Goal: Information Seeking & Learning: Learn about a topic

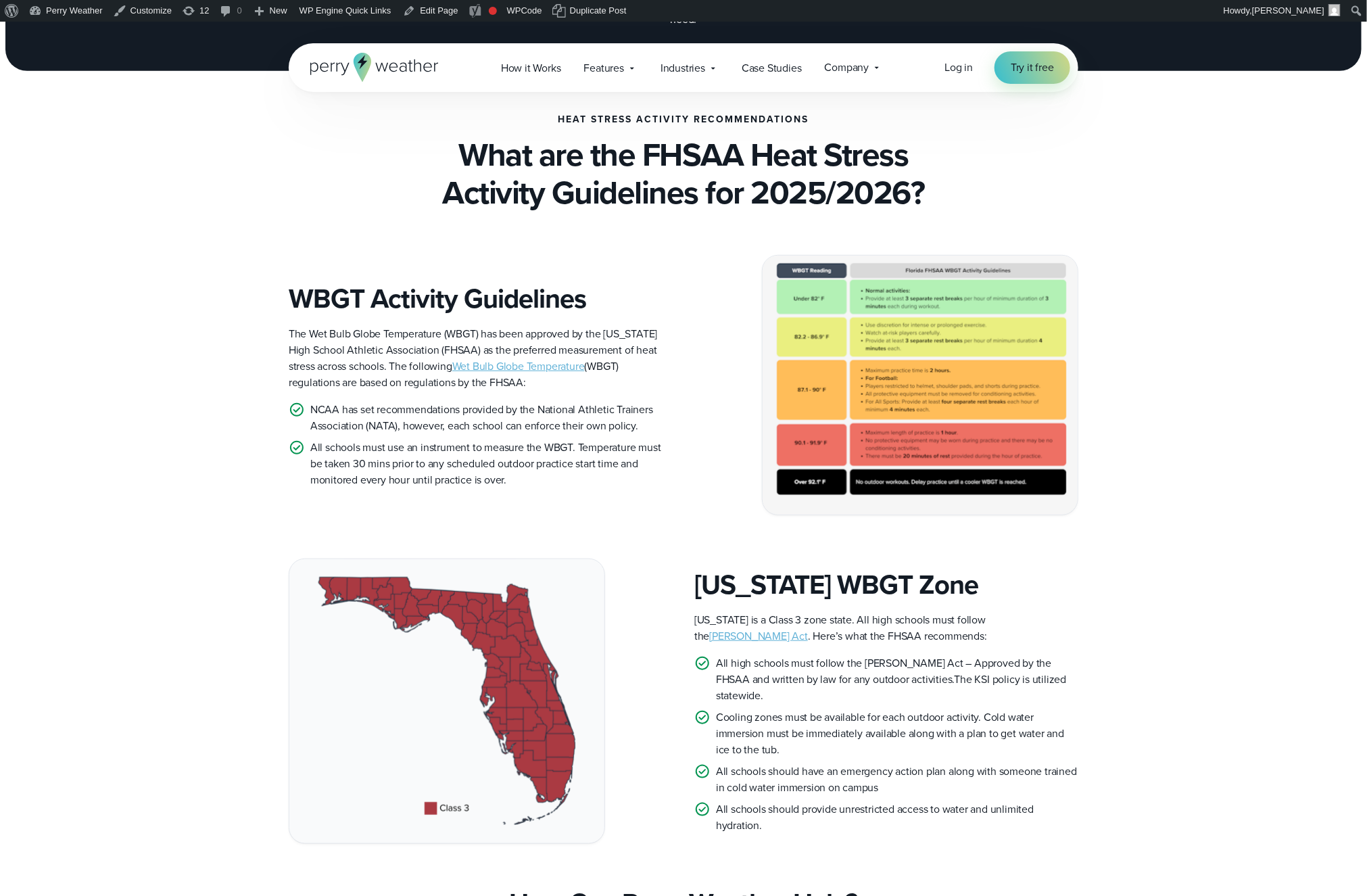
scroll to position [286, 0]
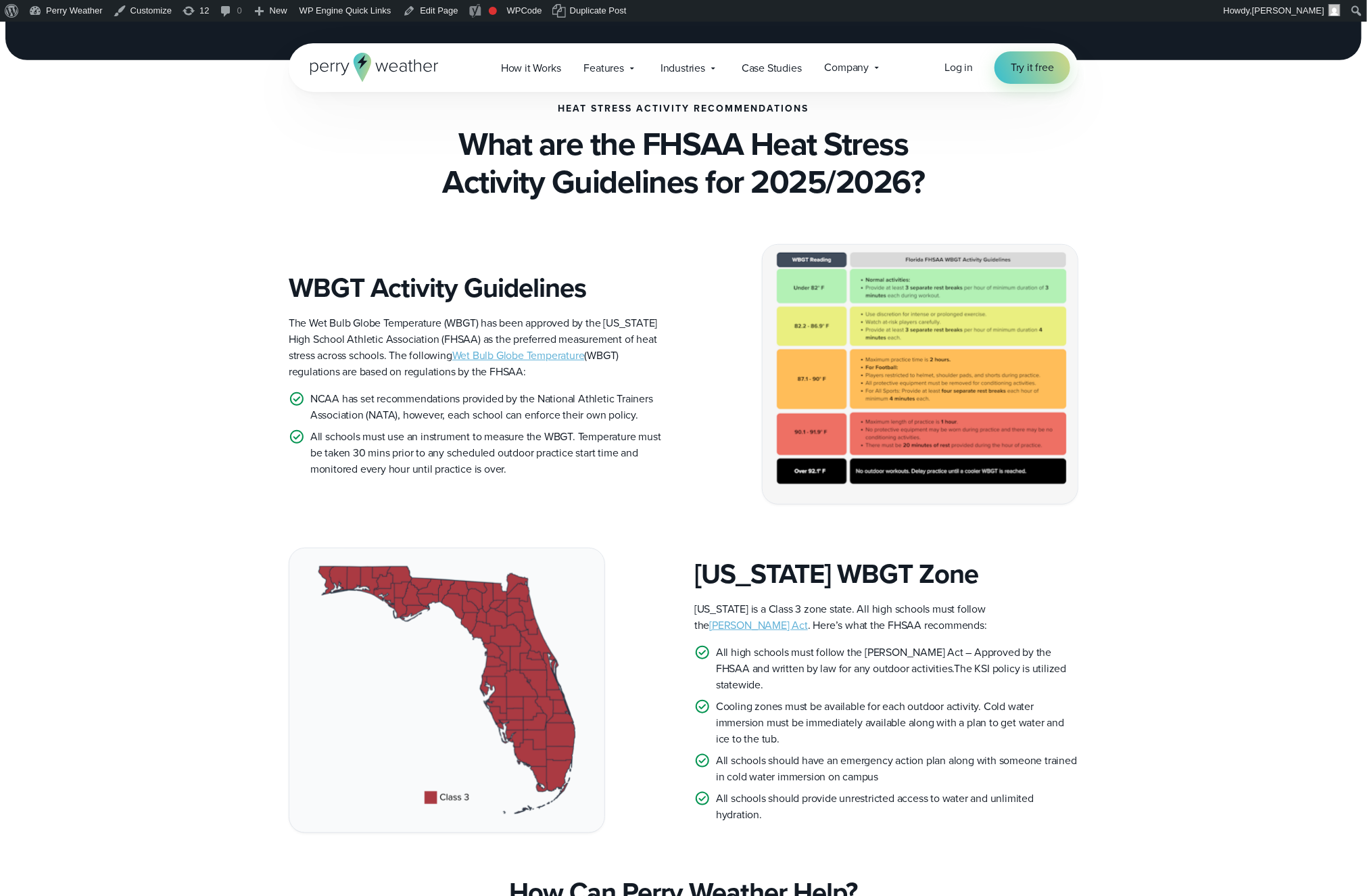
click at [240, 645] on div "Florida WBGT Zone Florida is a Class 3 zone state. All high schools must follow…" at bounding box center [684, 690] width 974 height 284
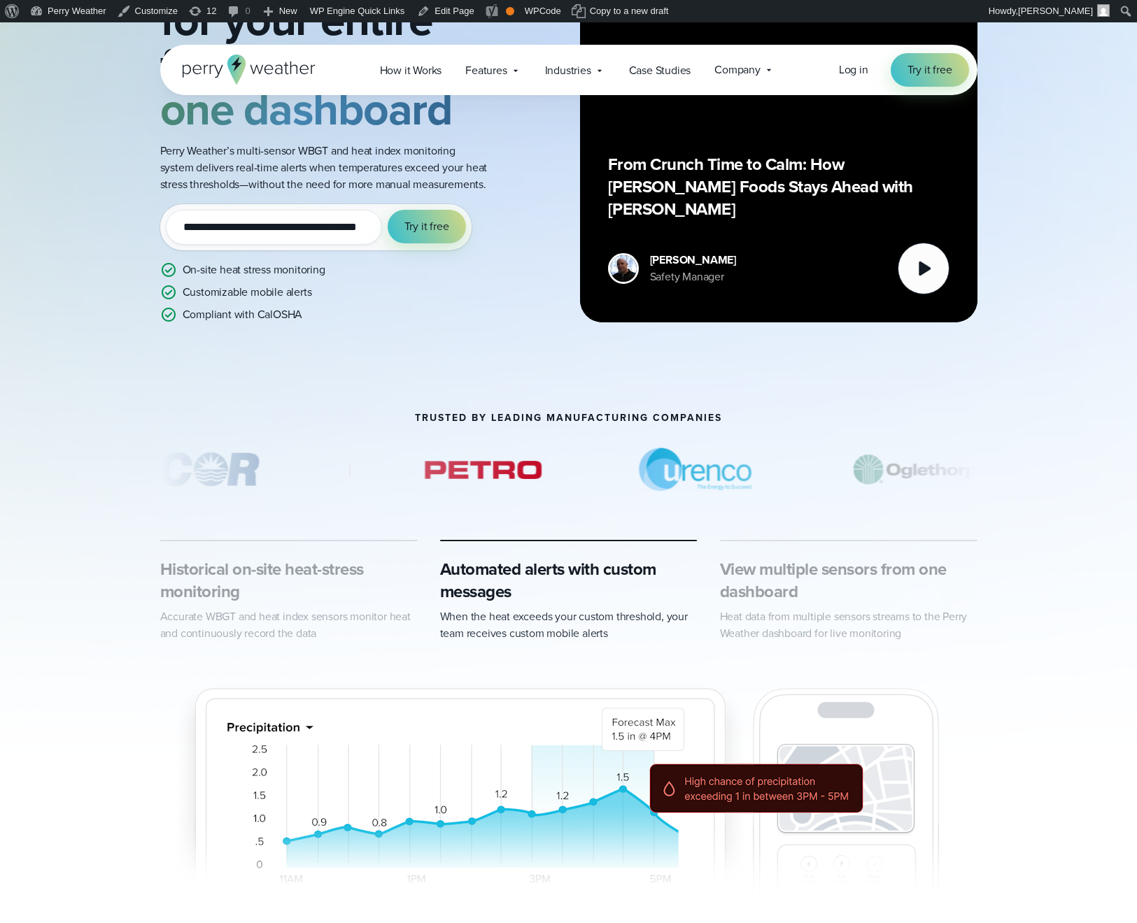
scroll to position [396, 0]
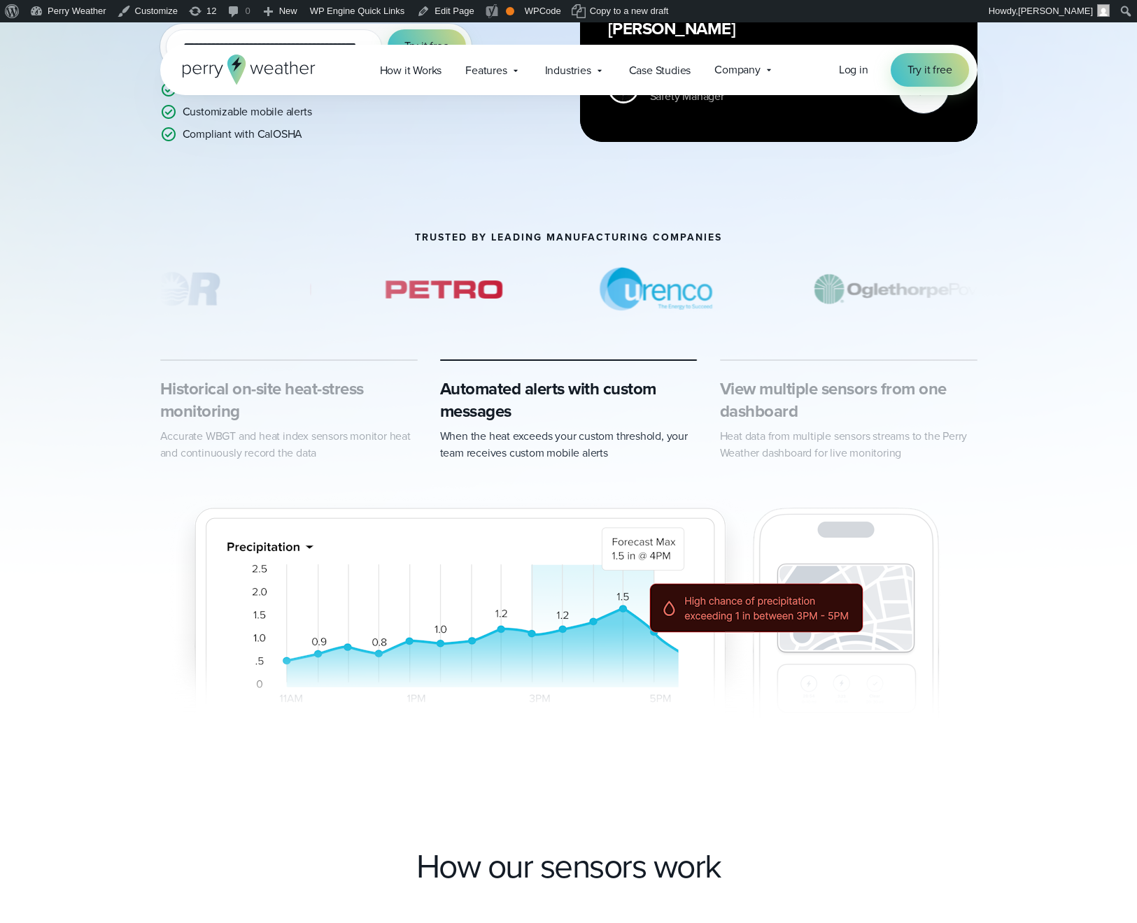
click at [319, 418] on h3 "Historical on-site heat-stress monitoring" at bounding box center [288, 400] width 257 height 45
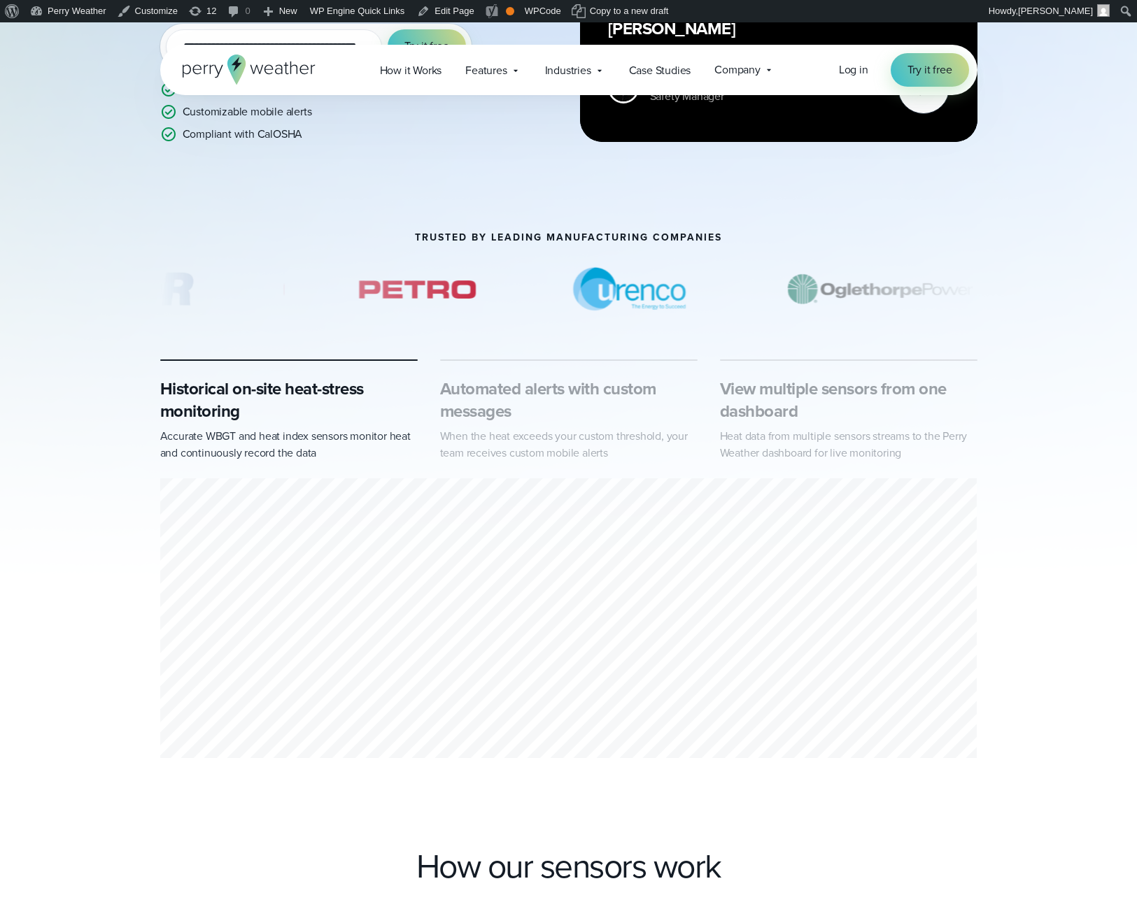
click at [567, 422] on h3 "Automated alerts with custom messages" at bounding box center [568, 400] width 257 height 45
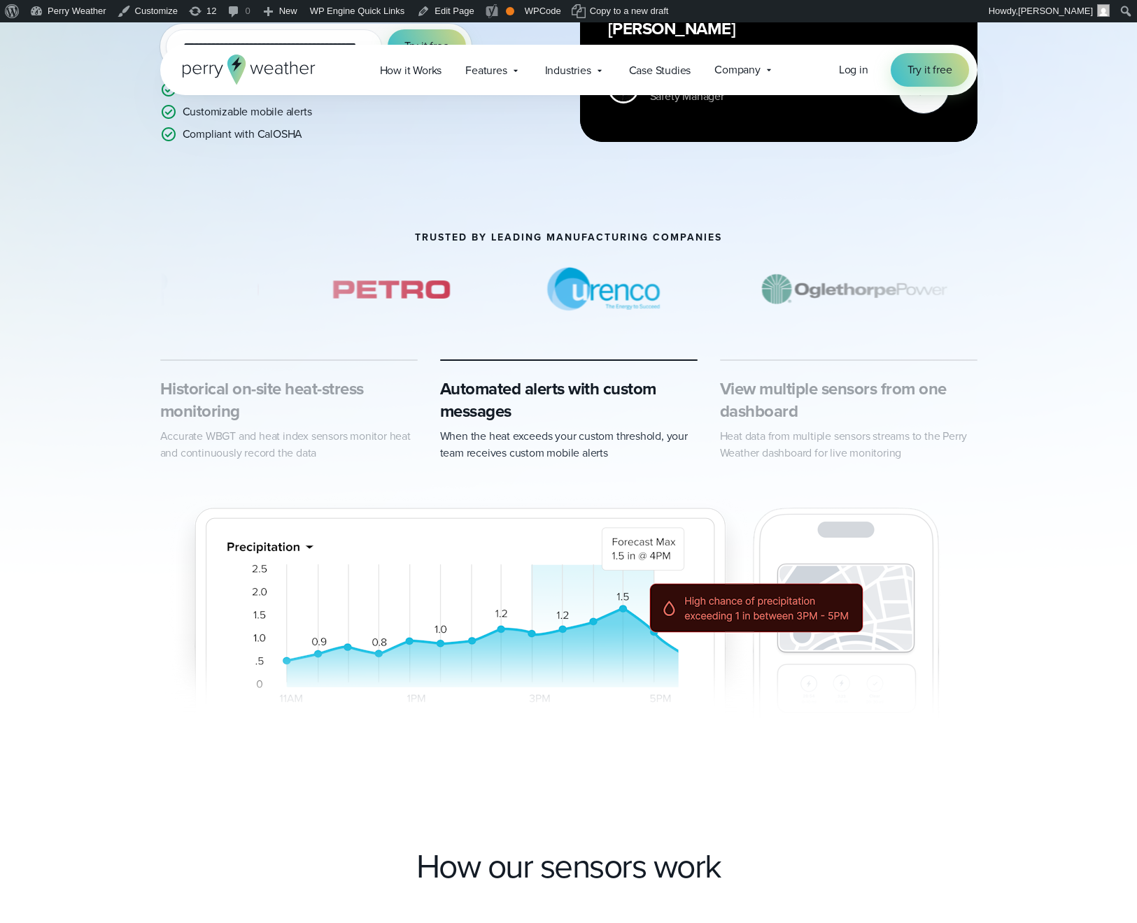
click at [318, 422] on h3 "Historical on-site heat-stress monitoring" at bounding box center [288, 400] width 257 height 45
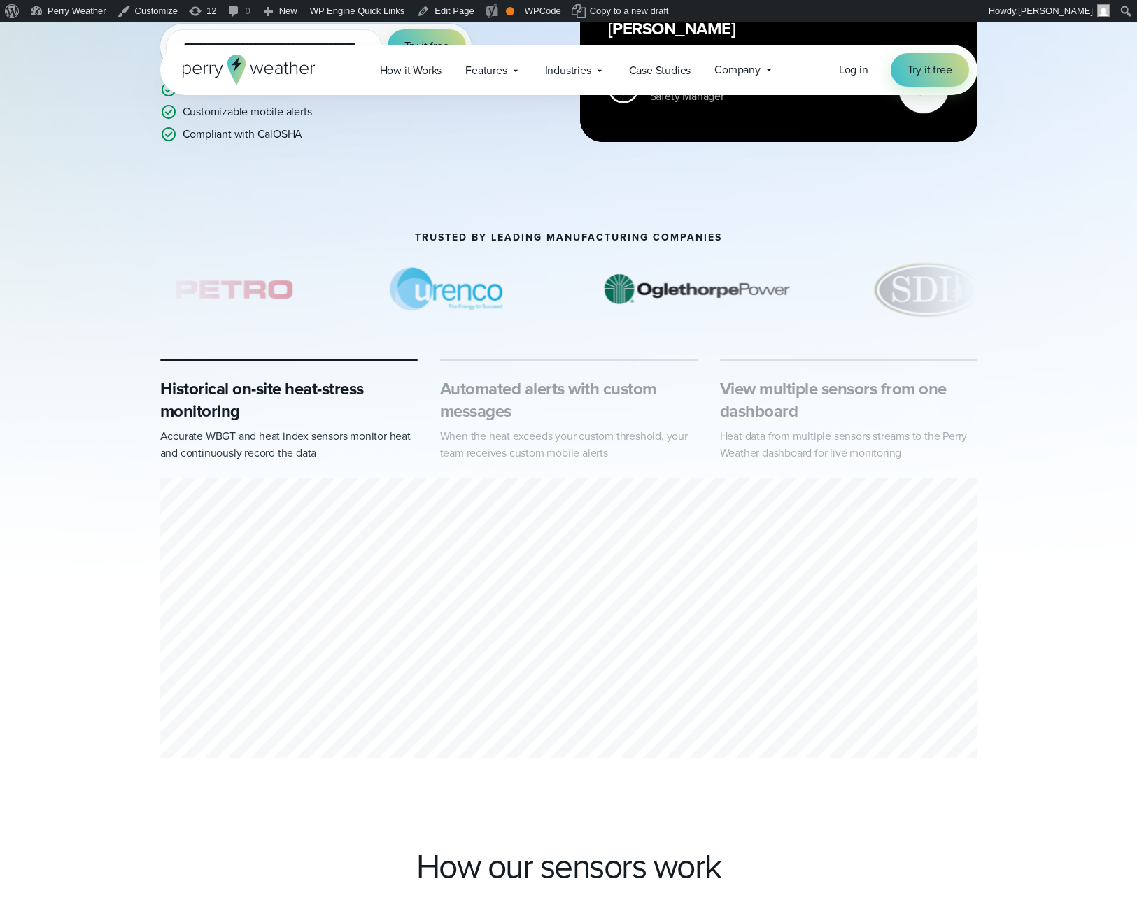
click at [536, 456] on p "When the heat exceeds your custom threshold, your team receives custom mobile a…" at bounding box center [568, 445] width 257 height 34
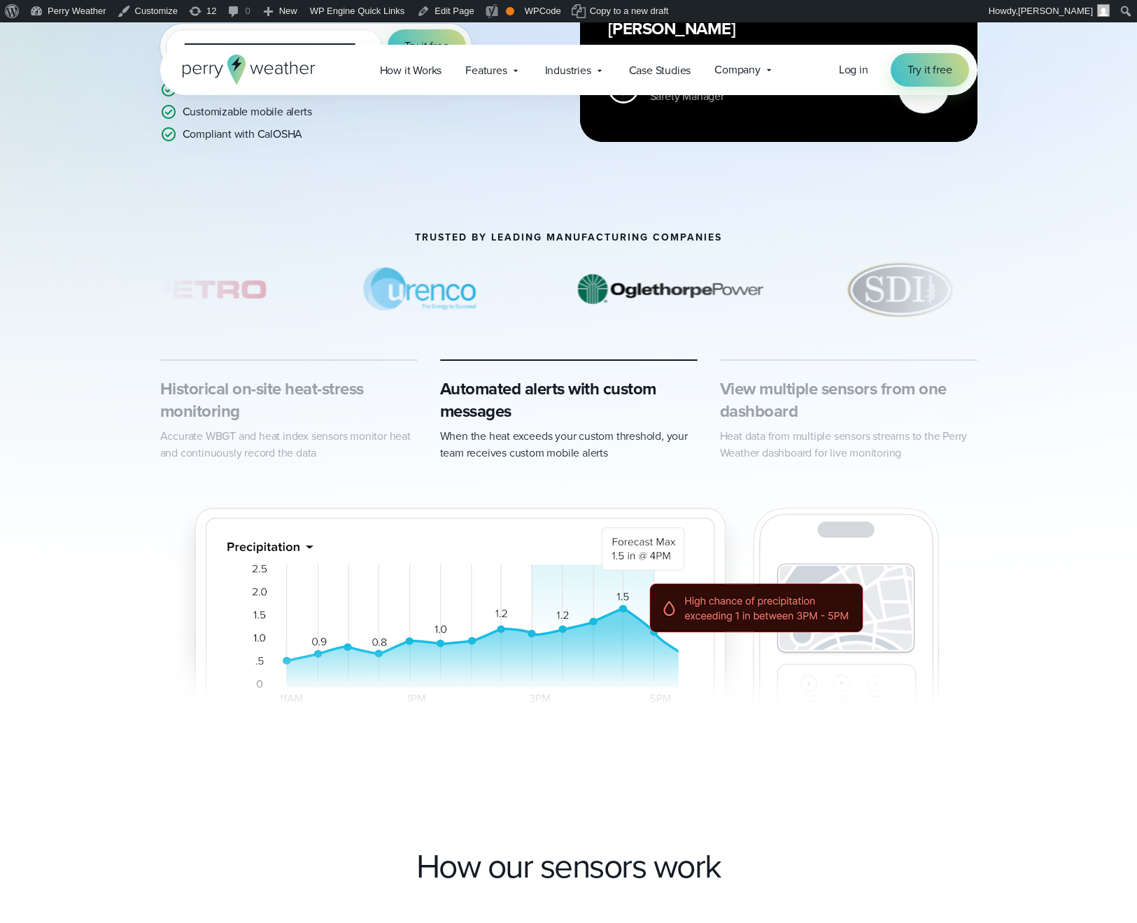
click at [314, 443] on div "Historical on-site heat-stress monitoring Accurate WBGT and heat index sensors …" at bounding box center [288, 420] width 257 height 84
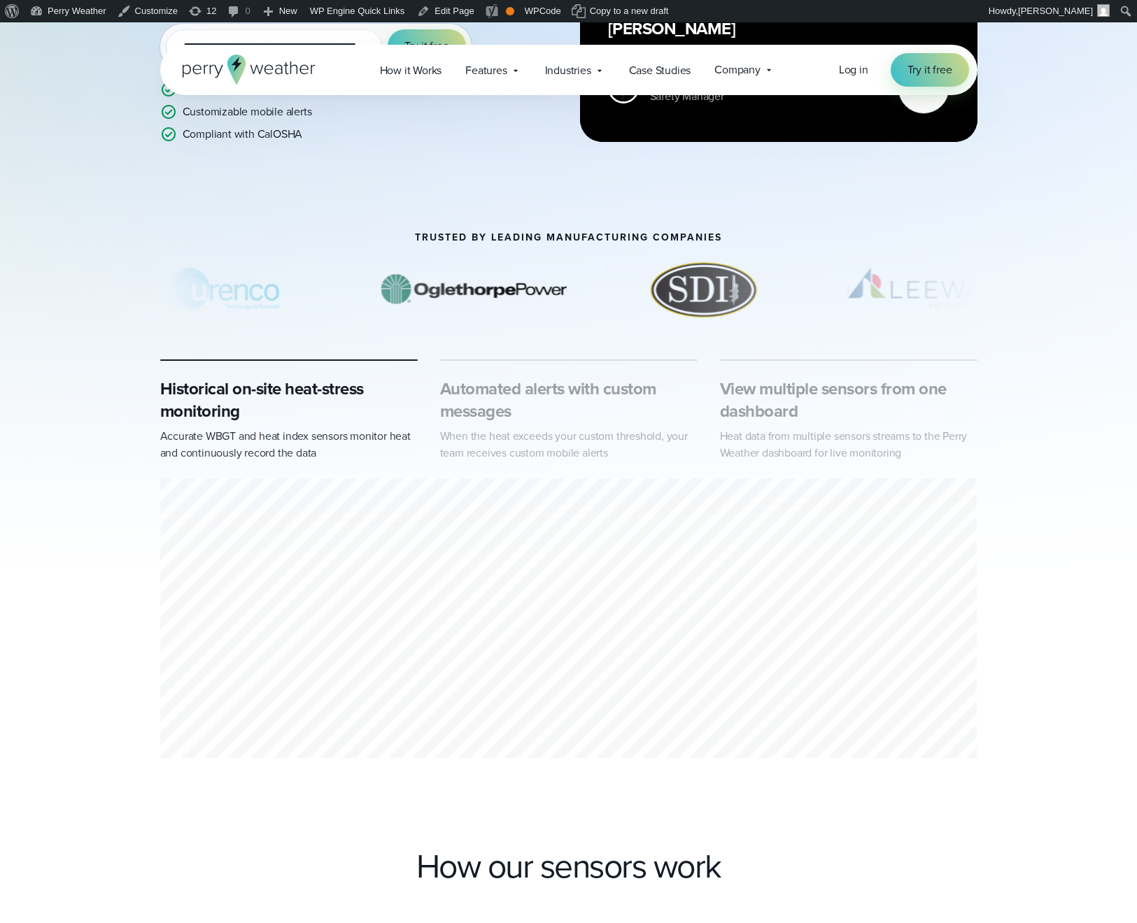
click at [527, 448] on p "When the heat exceeds your custom threshold, your team receives custom mobile a…" at bounding box center [568, 445] width 257 height 34
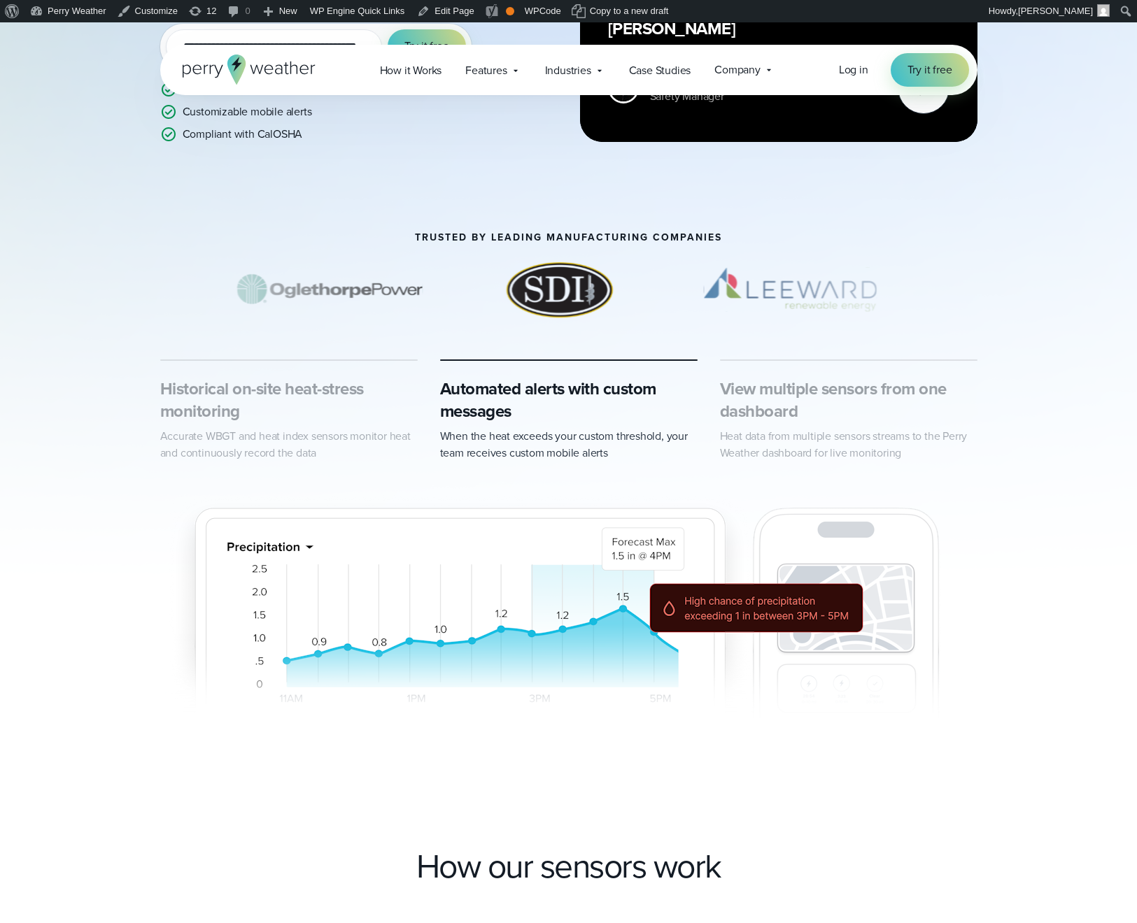
click at [908, 462] on p "Heat data from multiple sensors streams to the Perry Weather dashboard for live…" at bounding box center [848, 445] width 257 height 34
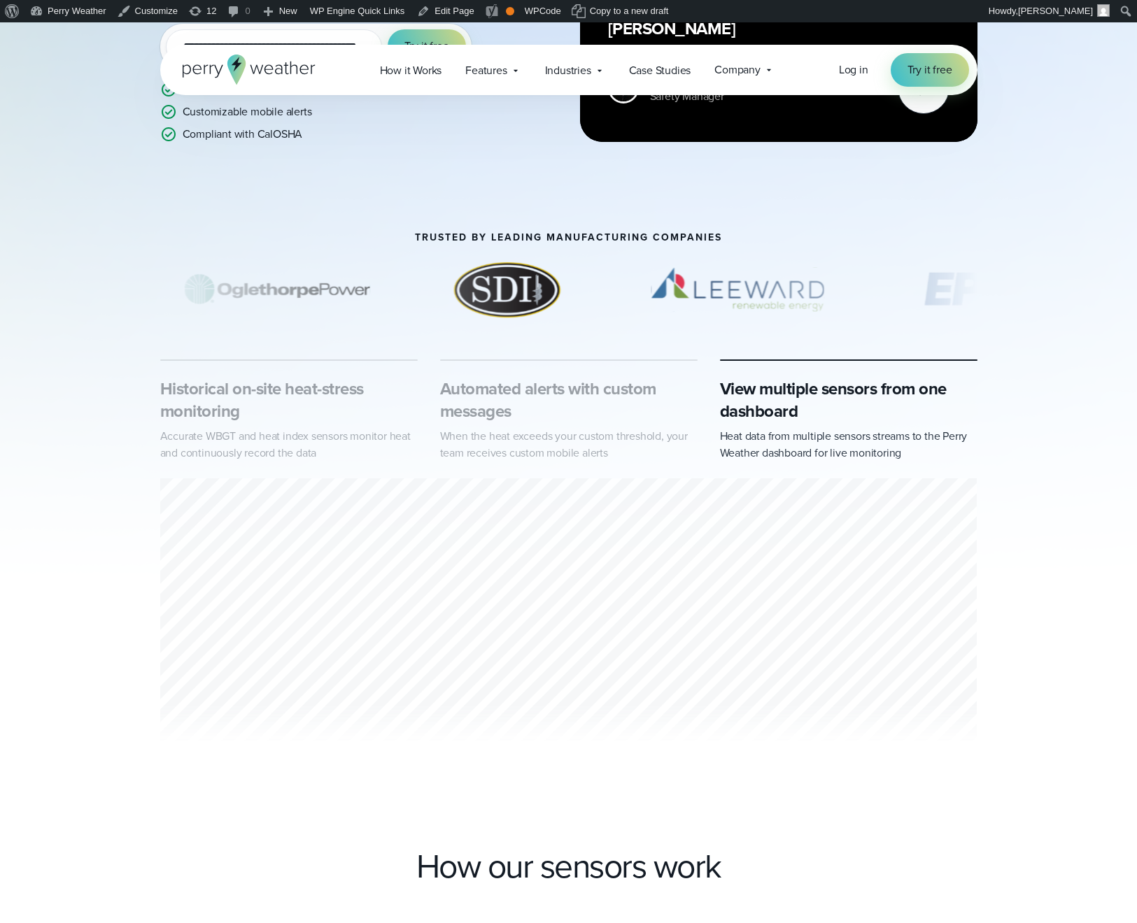
click at [885, 462] on p "Heat data from multiple sensors streams to the Perry Weather dashboard for live…" at bounding box center [848, 445] width 257 height 34
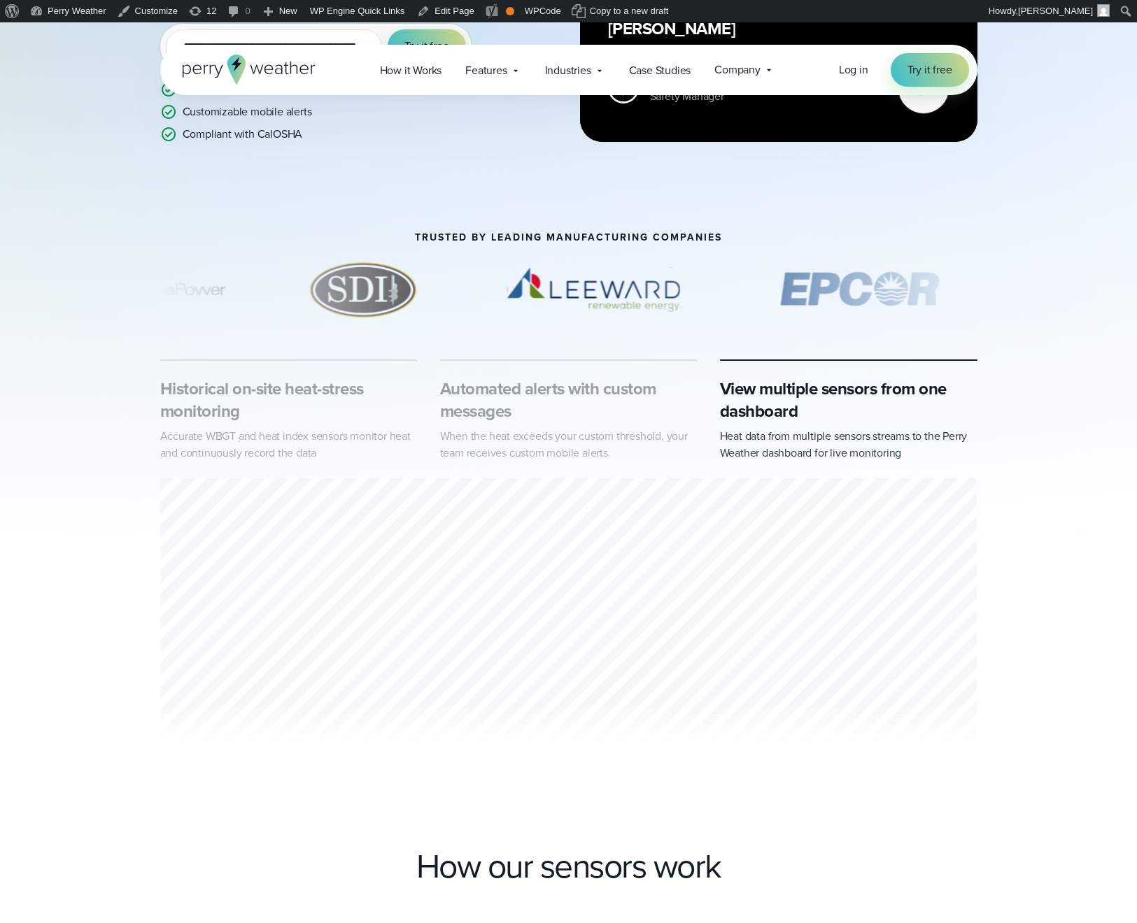
click at [583, 448] on p "When the heat exceeds your custom threshold, your team receives custom mobile a…" at bounding box center [568, 445] width 257 height 34
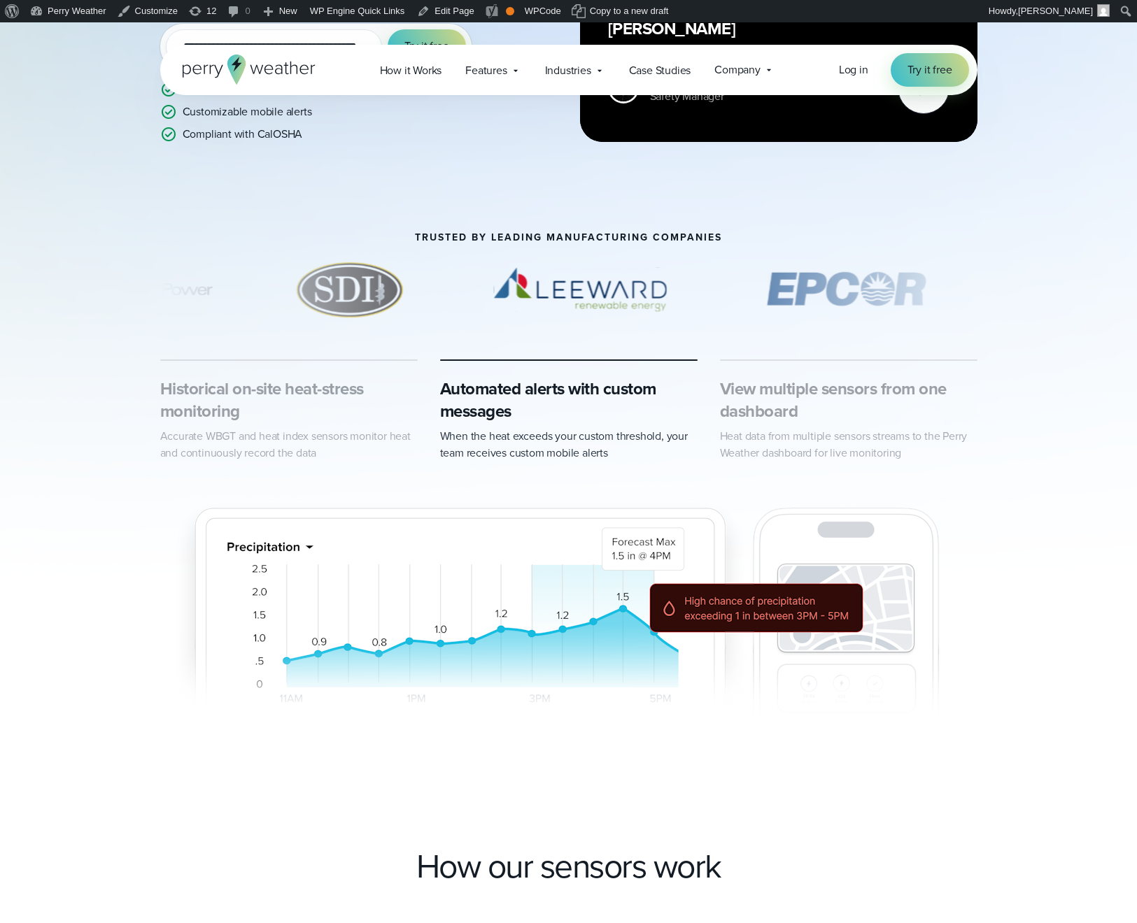
click at [231, 417] on h3 "Historical on-site heat-stress monitoring" at bounding box center [288, 400] width 257 height 45
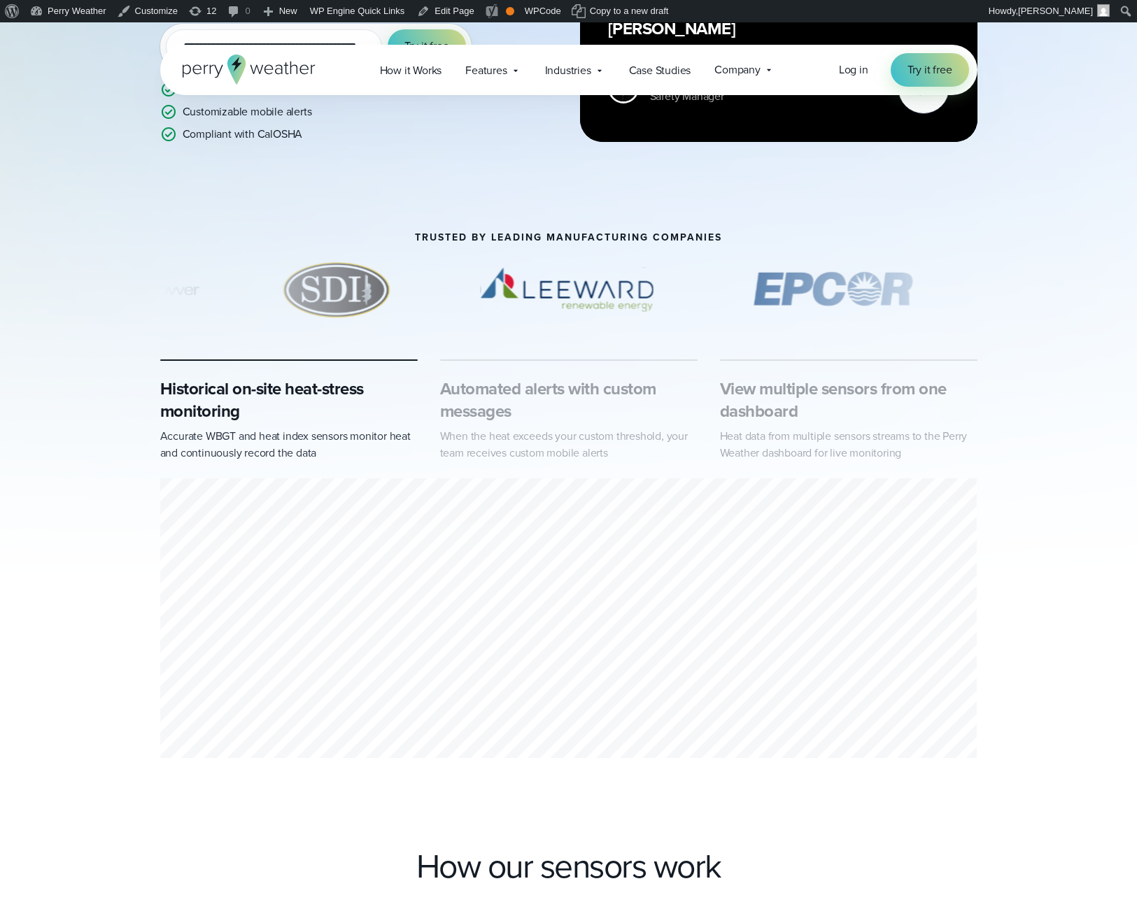
click at [601, 422] on h3 "Automated alerts with custom messages" at bounding box center [568, 400] width 257 height 45
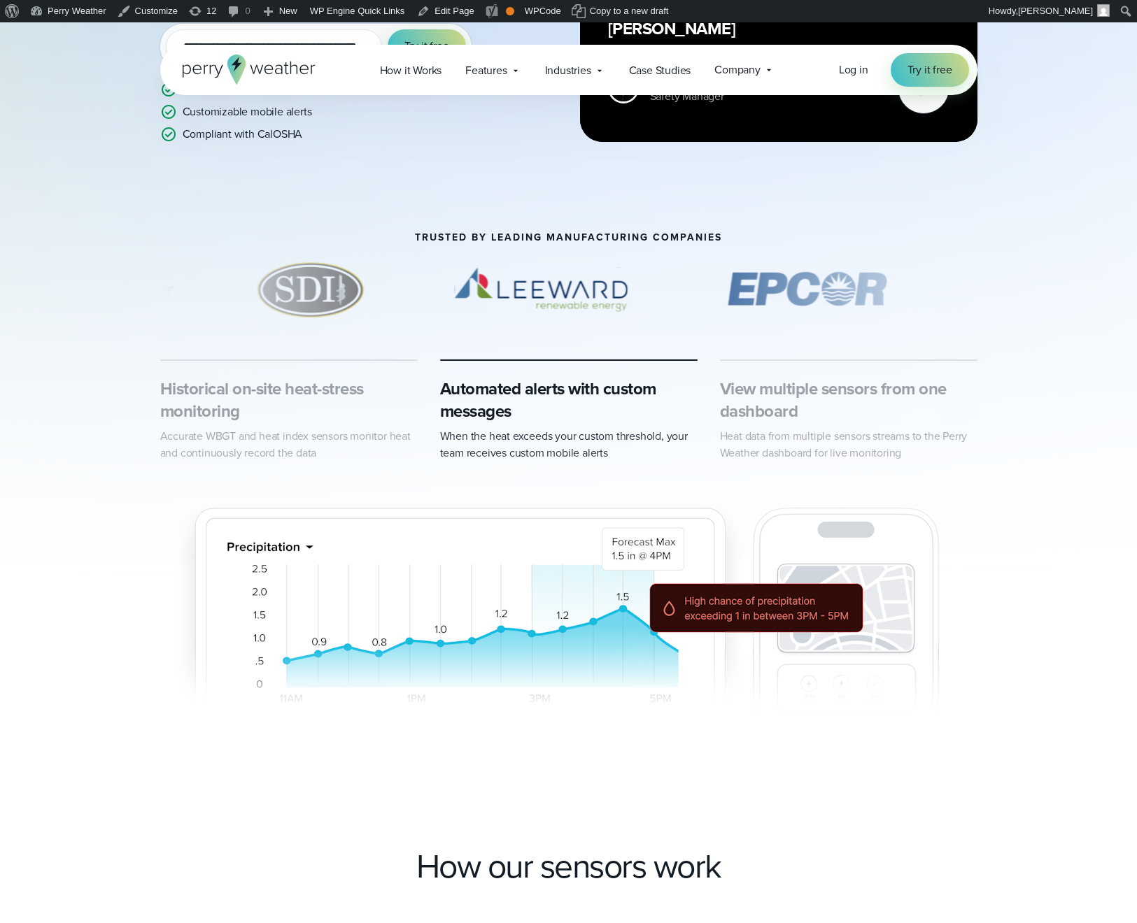
click at [901, 450] on p "Heat data from multiple sensors streams to the Perry Weather dashboard for live…" at bounding box center [848, 445] width 257 height 34
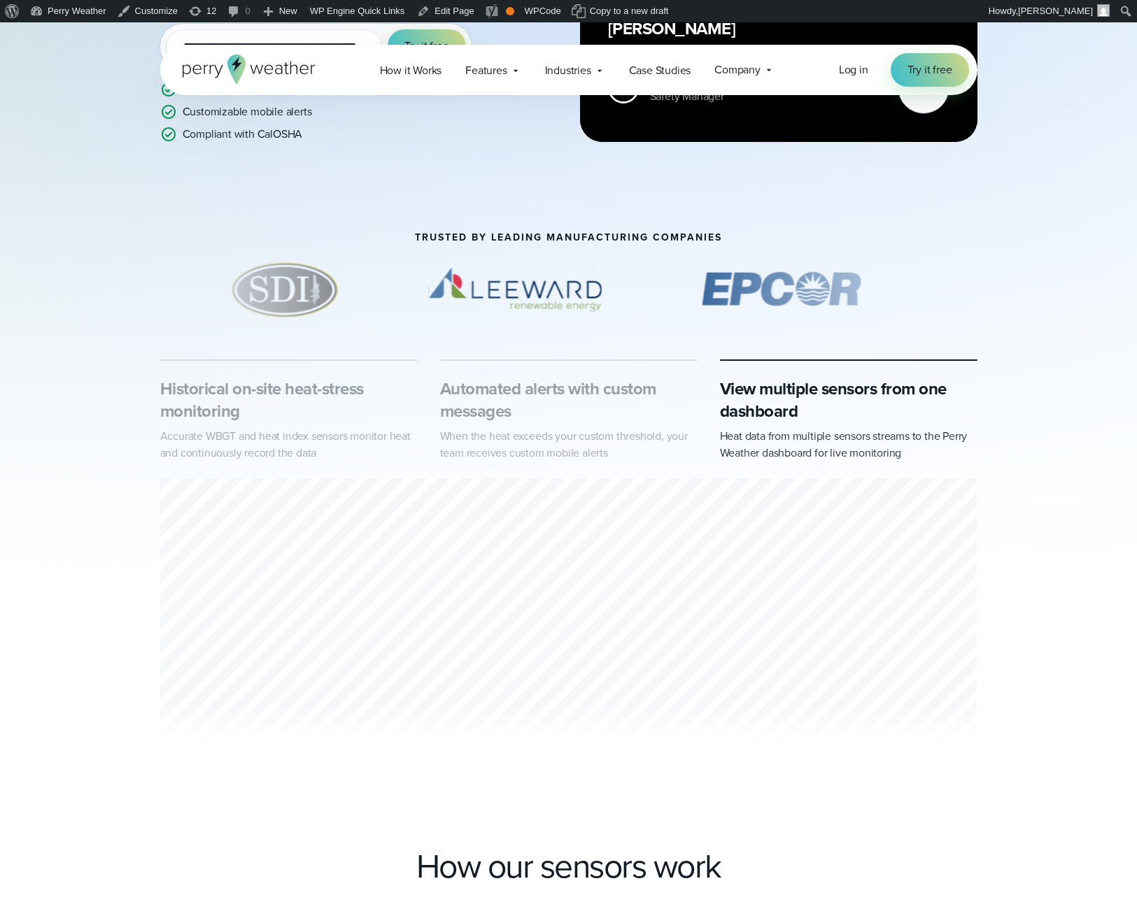
click at [343, 413] on h3 "Historical on-site heat-stress monitoring" at bounding box center [288, 400] width 257 height 45
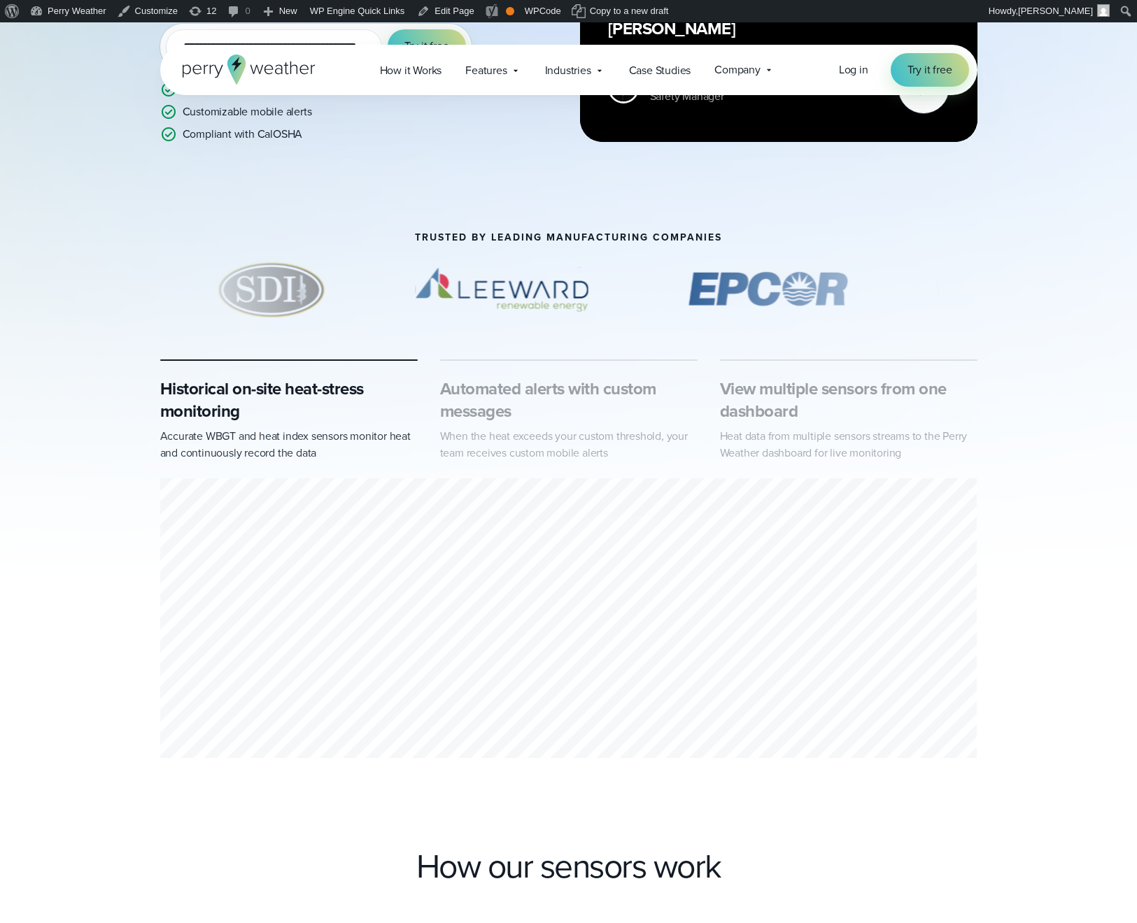
drag, startPoint x: 672, startPoint y: 450, endPoint x: 689, endPoint y: 460, distance: 19.8
click at [669, 449] on p "When the heat exceeds your custom threshold, your team receives custom mobile a…" at bounding box center [568, 445] width 257 height 34
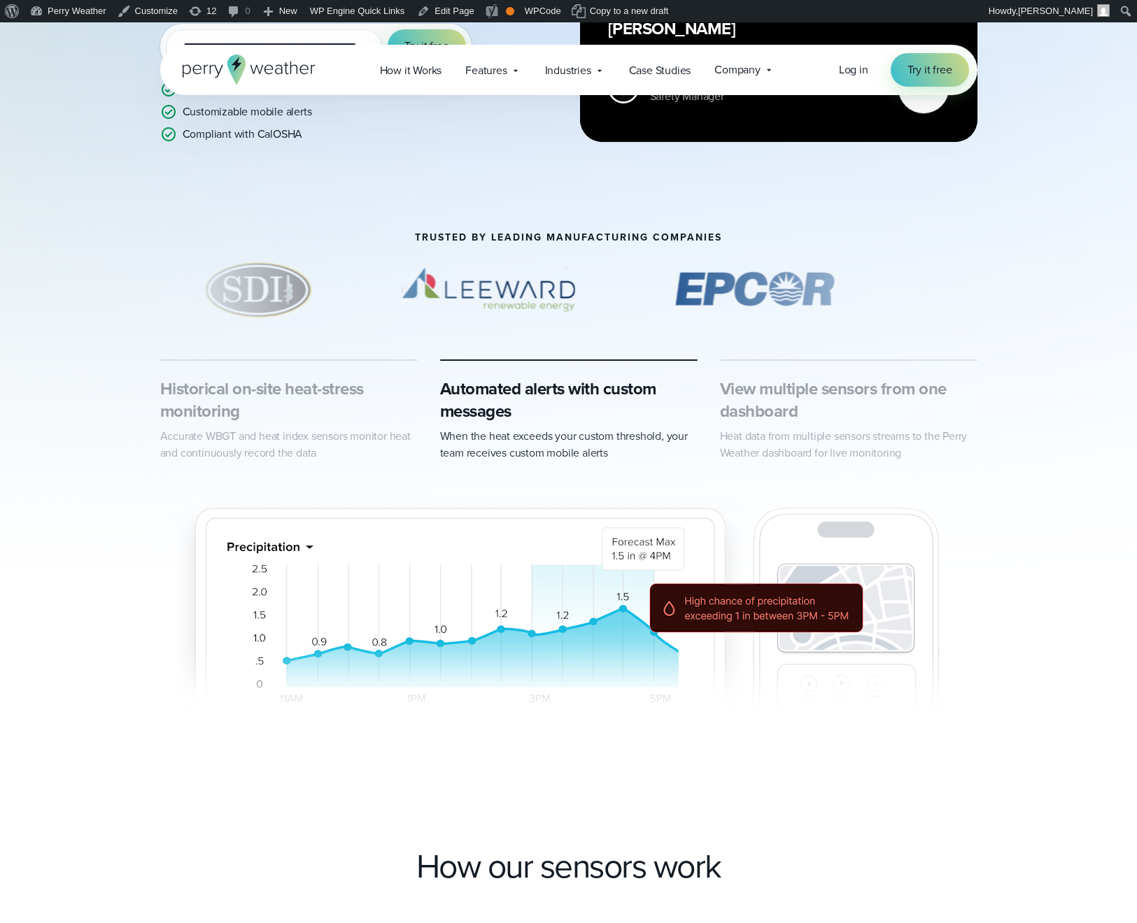
click at [960, 422] on h3 "View multiple sensors from one dashboard" at bounding box center [848, 400] width 257 height 45
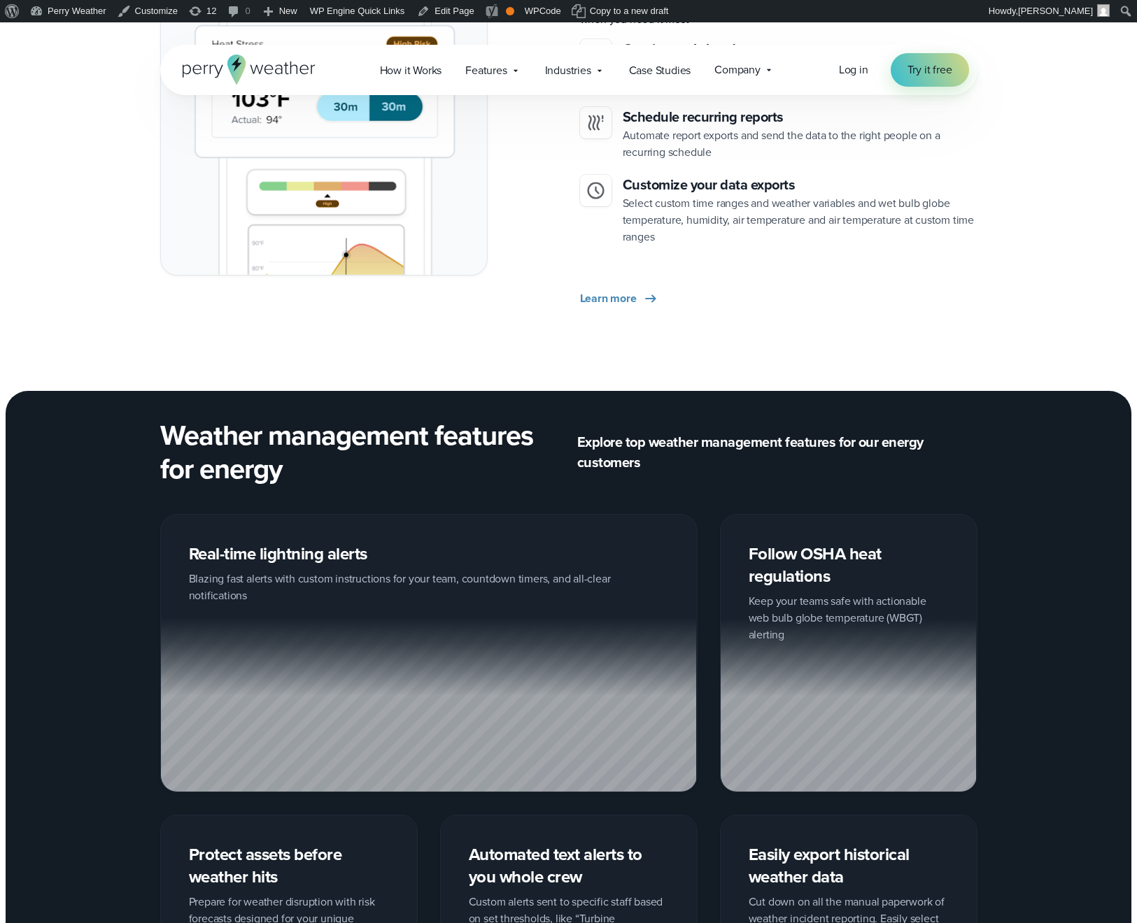
scroll to position [1805, 0]
